Goal: Task Accomplishment & Management: Manage account settings

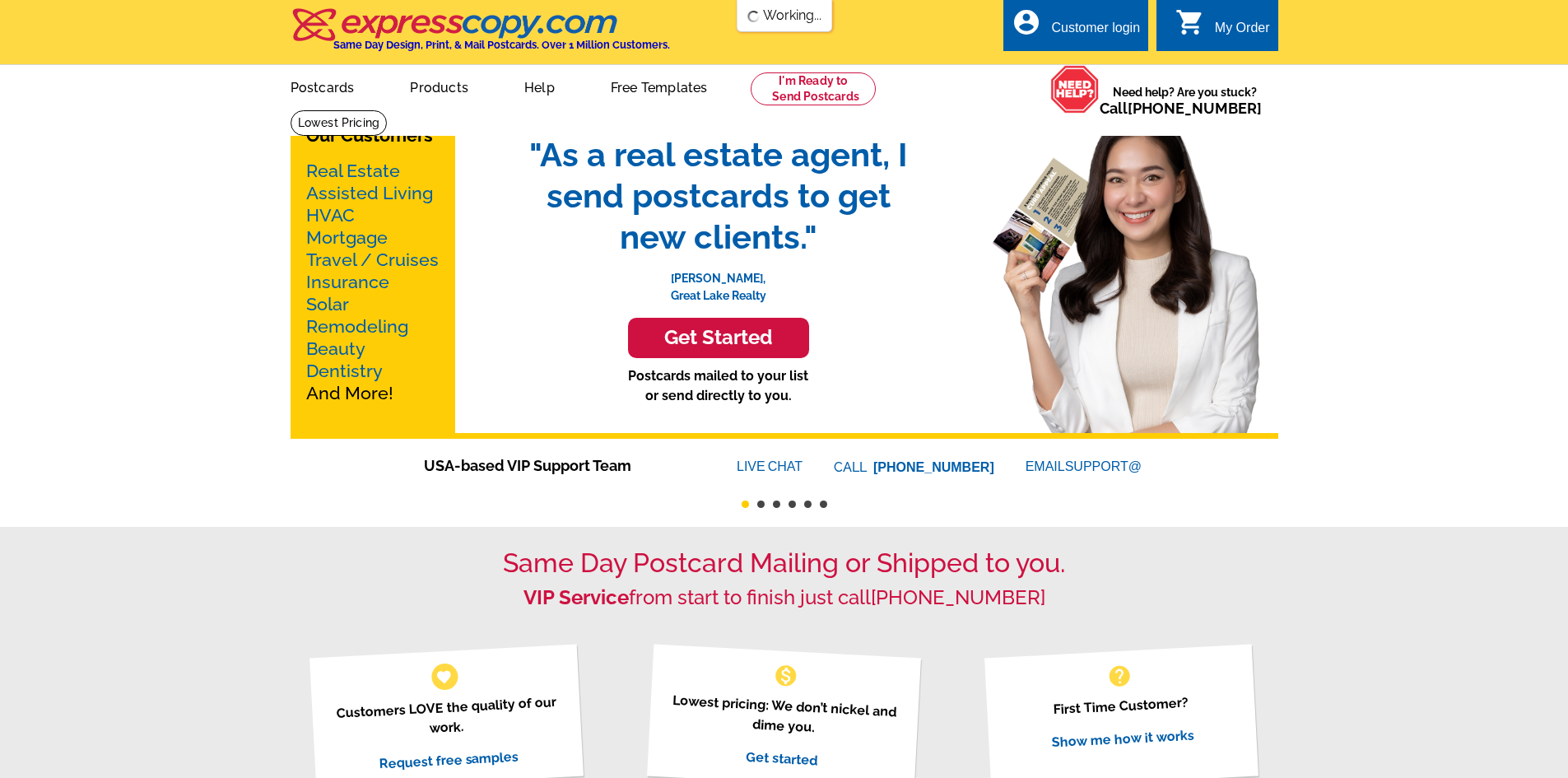
click at [1131, 32] on div "Customer login" at bounding box center [1095, 32] width 89 height 23
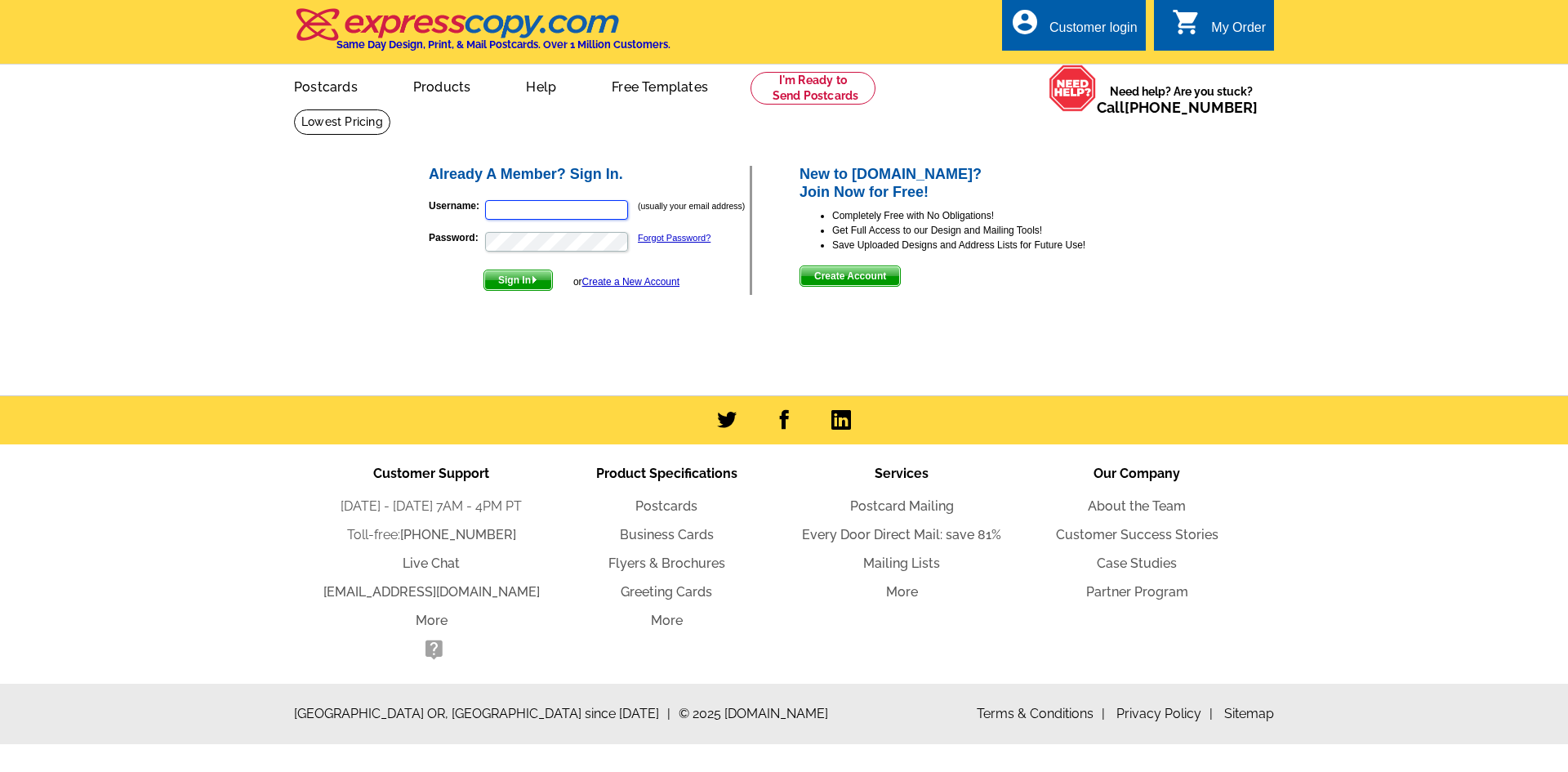
type input "irinas7homes@gmail.com"
click at [508, 276] on span "Sign In" at bounding box center [518, 279] width 67 height 19
